Goal: Task Accomplishment & Management: Use online tool/utility

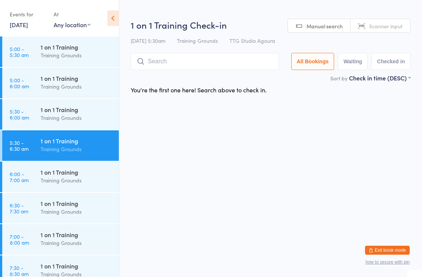
click at [178, 64] on input "search" at bounding box center [205, 61] width 148 height 17
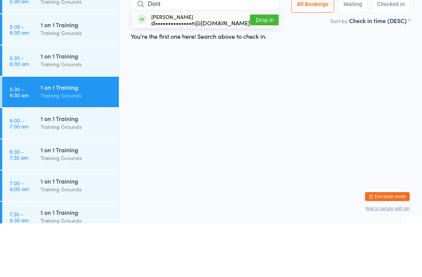
type input "Dont"
click at [250, 68] on button "Drop in" at bounding box center [265, 73] width 30 height 11
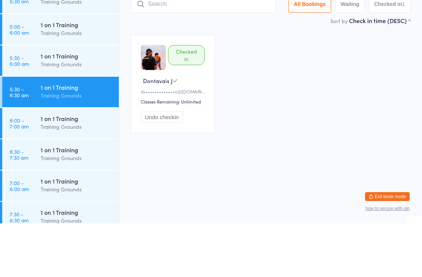
click at [185, 99] on div "Checked in" at bounding box center [186, 109] width 37 height 20
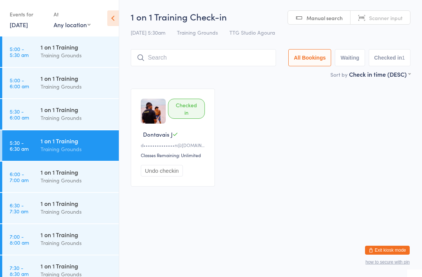
click at [53, 14] on div "Events for 12 Oct, 2025 12 Oct, 2025 October 2025 Sun Mon Tue Wed Thu Fri Sat 4…" at bounding box center [50, 19] width 81 height 22
click at [28, 23] on link "[DATE]" at bounding box center [19, 24] width 18 height 8
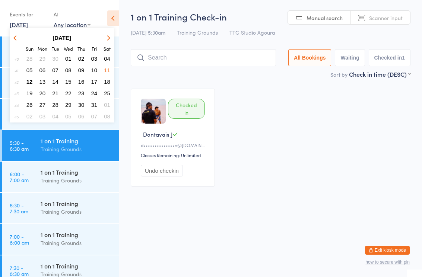
click at [34, 81] on button "12" at bounding box center [30, 82] width 12 height 10
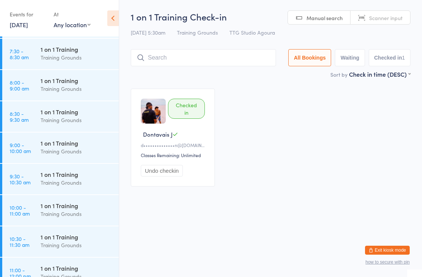
scroll to position [217, 0]
click at [73, 205] on div "1 on 1 Training" at bounding box center [77, 205] width 72 height 8
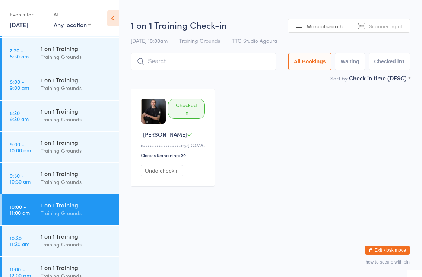
click at [167, 68] on input "search" at bounding box center [203, 61] width 145 height 17
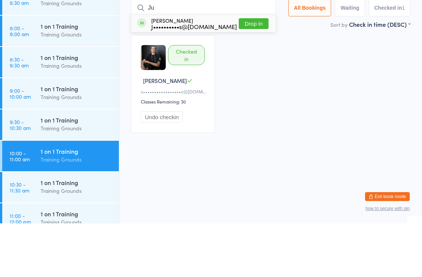
type input "Ju"
click at [185, 77] on div "J••••••••••s@[DOMAIN_NAME]" at bounding box center [194, 80] width 86 height 6
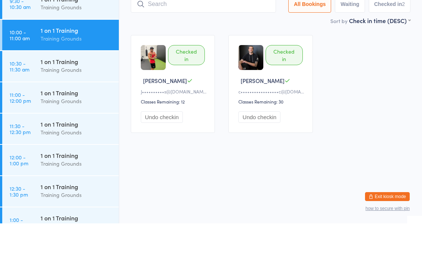
scroll to position [341, 0]
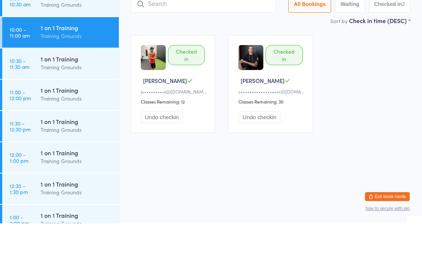
click at [48, 140] on div "1 on 1 Training" at bounding box center [77, 144] width 72 height 8
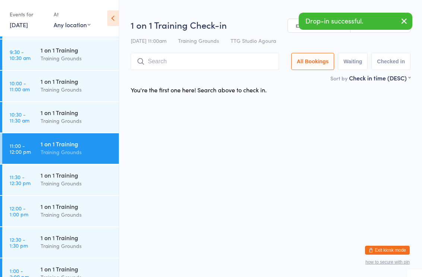
click at [179, 64] on input "search" at bounding box center [205, 61] width 148 height 17
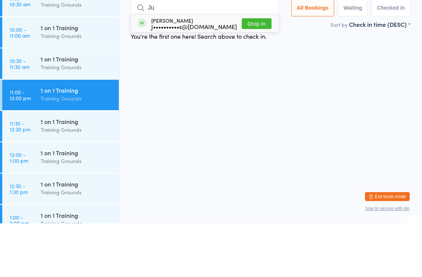
type input "Ju"
click at [202, 77] on div "J••••••••••s@[DOMAIN_NAME]" at bounding box center [194, 80] width 86 height 6
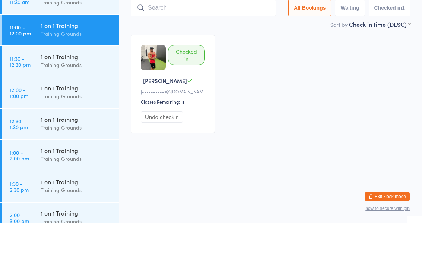
scroll to position [411, 0]
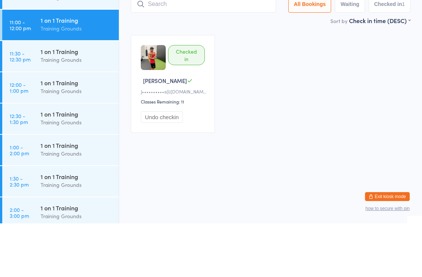
click at [76, 132] on div "1 on 1 Training" at bounding box center [77, 136] width 72 height 8
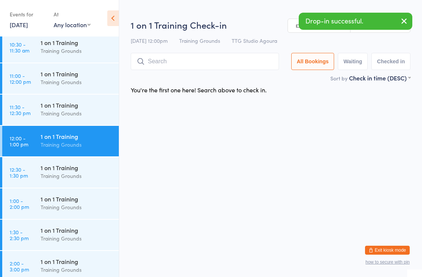
click at [199, 64] on input "search" at bounding box center [205, 61] width 148 height 17
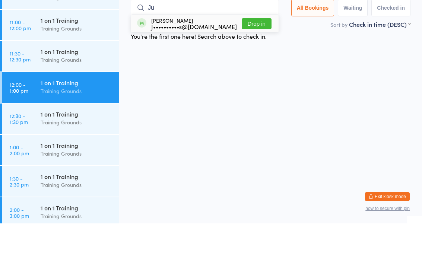
type input "Ju"
click at [205, 77] on div "J••••••••••s@[DOMAIN_NAME]" at bounding box center [194, 80] width 86 height 6
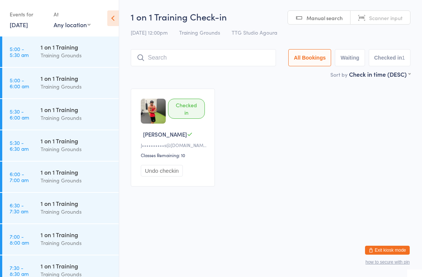
click at [416, 125] on div "Checked in [PERSON_NAME]••••••••••s@[DOMAIN_NAME] Classes Remaining: 10 Undo ch…" at bounding box center [270, 137] width 293 height 111
